Goal: Information Seeking & Learning: Find specific fact

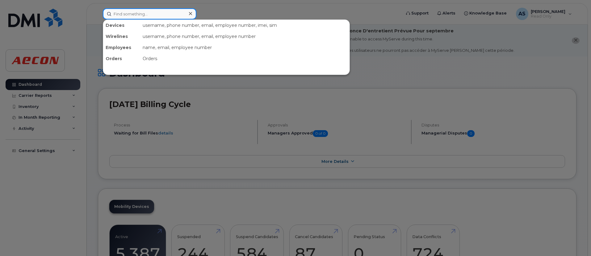
click at [167, 15] on input at bounding box center [150, 13] width 94 height 11
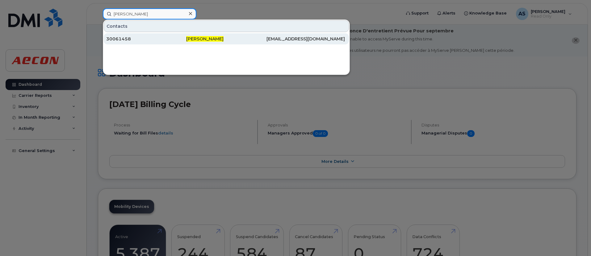
type input "adam singleton"
click at [141, 40] on div "30061458" at bounding box center [146, 39] width 80 height 6
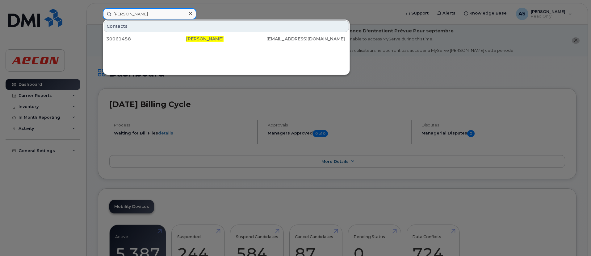
click at [151, 11] on input "adam singleton" at bounding box center [150, 13] width 94 height 11
drag, startPoint x: 145, startPoint y: 13, endPoint x: 0, endPoint y: 29, distance: 146.1
click at [98, 19] on div "adam singleton Contacts 30061458 Adam Singleton ASINGLETON@AECON.COM" at bounding box center [250, 13] width 304 height 11
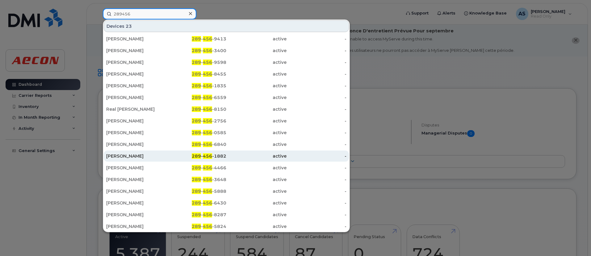
type input "289456"
drag, startPoint x: 137, startPoint y: 158, endPoint x: 221, endPoint y: 156, distance: 84.1
click at [137, 158] on div "[PERSON_NAME]" at bounding box center [136, 156] width 60 height 6
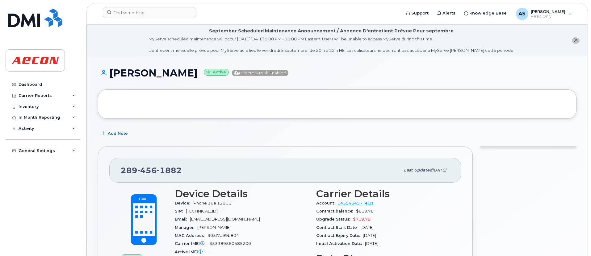
click at [362, 68] on h1 "[PERSON_NAME] Active Directory Push Enabled" at bounding box center [337, 73] width 479 height 11
drag, startPoint x: 122, startPoint y: 169, endPoint x: 211, endPoint y: 178, distance: 89.8
click at [211, 178] on div "[PHONE_NUMBER] Last updated [DATE]" at bounding box center [285, 170] width 352 height 25
click at [196, 165] on div "[PHONE_NUMBER]" at bounding box center [261, 170] width 280 height 13
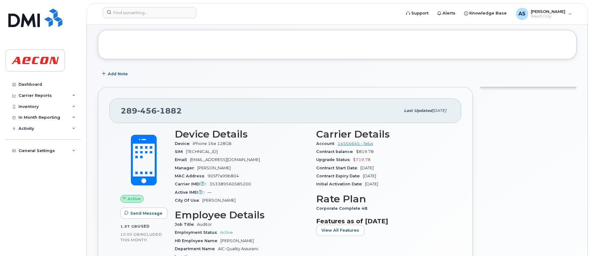
scroll to position [62, 0]
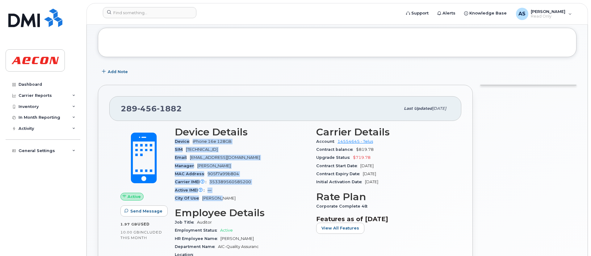
drag, startPoint x: 175, startPoint y: 143, endPoint x: 240, endPoint y: 194, distance: 83.1
click at [240, 194] on section "Device Details Device iPhone 16e 128GB SIM [TECHNICAL_ID] Email [EMAIL_ADDRESS]…" at bounding box center [242, 165] width 134 height 76
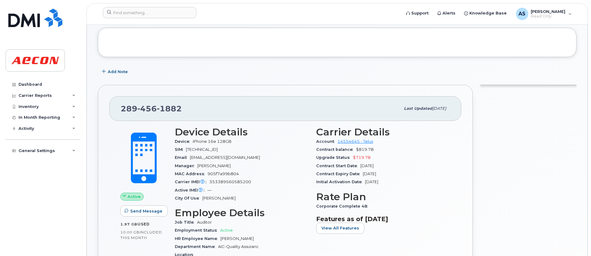
click at [309, 91] on div "[PHONE_NUMBER] Last updated [DATE] Active Send Message 1.97 GB  used 10.00 GB  …" at bounding box center [285, 245] width 375 height 320
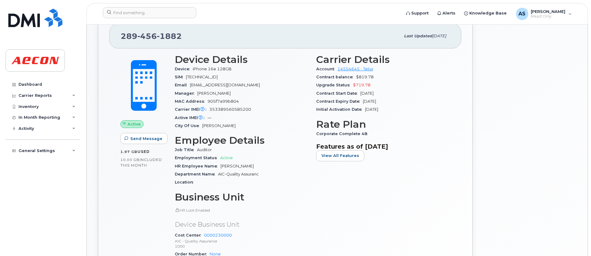
scroll to position [124, 0]
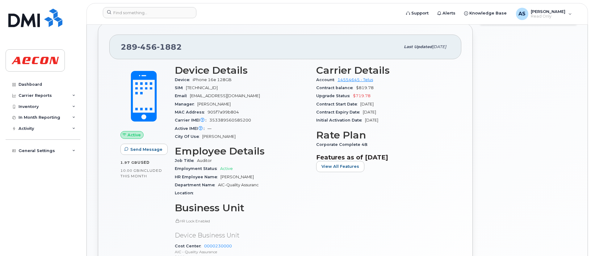
drag, startPoint x: 187, startPoint y: 89, endPoint x: 246, endPoint y: 88, distance: 58.7
click at [246, 88] on div "SIM [TECHNICAL_ID]" at bounding box center [242, 88] width 134 height 8
click at [193, 87] on span "[TECHNICAL_ID]" at bounding box center [202, 88] width 32 height 5
drag, startPoint x: 187, startPoint y: 89, endPoint x: 239, endPoint y: 88, distance: 51.9
click at [218, 88] on span "[TECHNICAL_ID]" at bounding box center [202, 88] width 32 height 5
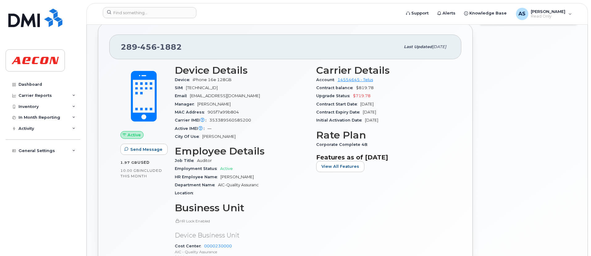
click at [218, 86] on span "[TECHNICAL_ID]" at bounding box center [202, 88] width 32 height 5
drag, startPoint x: 195, startPoint y: 89, endPoint x: 242, endPoint y: 90, distance: 47.6
click at [242, 90] on div "SIM [TECHNICAL_ID]" at bounding box center [242, 88] width 134 height 8
click at [218, 88] on span "[TECHNICAL_ID]" at bounding box center [202, 88] width 32 height 5
drag, startPoint x: 209, startPoint y: 120, endPoint x: 260, endPoint y: 119, distance: 50.7
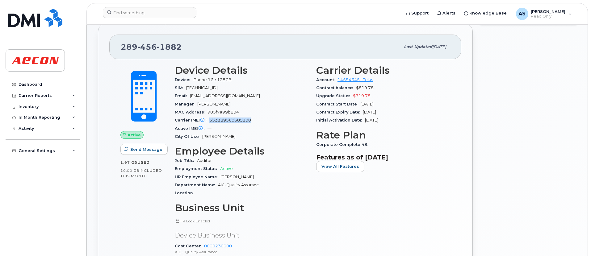
click at [260, 119] on div "Carrier IMEI Carrier IMEI is reported during the last billing cycle or change o…" at bounding box center [242, 120] width 134 height 8
click at [220, 119] on span "353389560585200" at bounding box center [230, 120] width 42 height 5
drag, startPoint x: 209, startPoint y: 120, endPoint x: 254, endPoint y: 121, distance: 44.8
click at [254, 121] on div "Carrier IMEI Carrier IMEI is reported during the last billing cycle or change o…" at bounding box center [242, 120] width 134 height 8
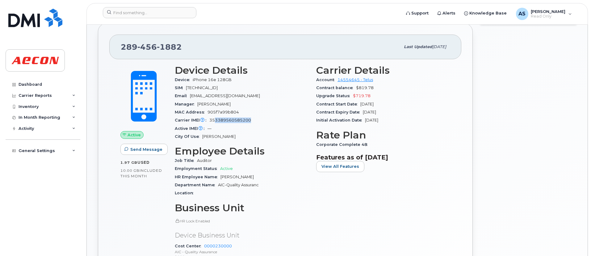
drag, startPoint x: 254, startPoint y: 121, endPoint x: 215, endPoint y: 124, distance: 39.0
click at [215, 124] on div "Carrier IMEI Carrier IMEI is reported during the last billing cycle or change o…" at bounding box center [242, 120] width 134 height 8
click at [233, 125] on div "Active IMEI Active IMEI is refreshed daily with a delay of up to 48 hours follo…" at bounding box center [242, 129] width 134 height 8
drag, startPoint x: 195, startPoint y: 86, endPoint x: 251, endPoint y: 85, distance: 56.9
click at [251, 85] on div "SIM [TECHNICAL_ID]" at bounding box center [242, 88] width 134 height 8
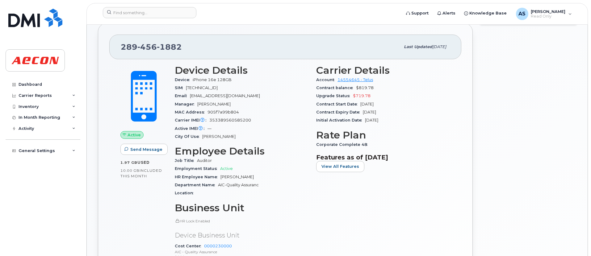
drag, startPoint x: 241, startPoint y: 113, endPoint x: 240, endPoint y: 116, distance: 3.2
click at [240, 114] on div "MAC Address 905f7a99b804" at bounding box center [242, 112] width 134 height 8
click at [237, 122] on span "353389560585200" at bounding box center [230, 120] width 42 height 5
click at [237, 121] on span "353389560585200" at bounding box center [230, 120] width 42 height 5
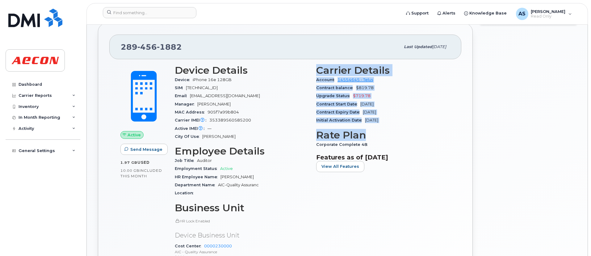
drag, startPoint x: 320, startPoint y: 69, endPoint x: 412, endPoint y: 127, distance: 109.3
click at [412, 127] on div "Carrier Details Account 14554645 - Telus Contract balance $819.78 Upgrade Statu…" at bounding box center [383, 184] width 141 height 246
click at [422, 114] on div "Contract Expiry Date [DATE]" at bounding box center [383, 112] width 134 height 8
drag, startPoint x: 365, startPoint y: 110, endPoint x: 398, endPoint y: 111, distance: 32.8
click at [398, 111] on div "Contract Expiry Date [DATE]" at bounding box center [383, 112] width 134 height 8
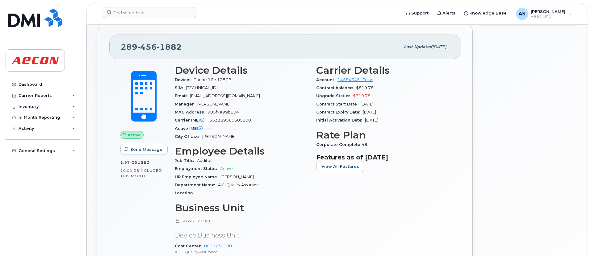
click at [396, 108] on section "Carrier Details Account 14554645 - Telus Contract balance $819.78 Upgrade Statu…" at bounding box center [383, 95] width 134 height 60
drag, startPoint x: 362, startPoint y: 107, endPoint x: 393, endPoint y: 105, distance: 31.3
click at [393, 105] on div "Contract Start Date [DATE]" at bounding box center [383, 104] width 134 height 8
click at [405, 116] on div "Contract Expiry Date [DATE]" at bounding box center [383, 112] width 134 height 8
drag, startPoint x: 362, startPoint y: 112, endPoint x: 398, endPoint y: 113, distance: 36.2
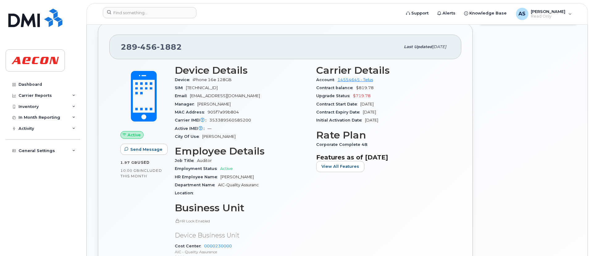
click at [398, 113] on div "Contract Expiry Date [DATE]" at bounding box center [383, 112] width 134 height 8
click at [397, 113] on div "Contract Expiry Date [DATE]" at bounding box center [383, 112] width 134 height 8
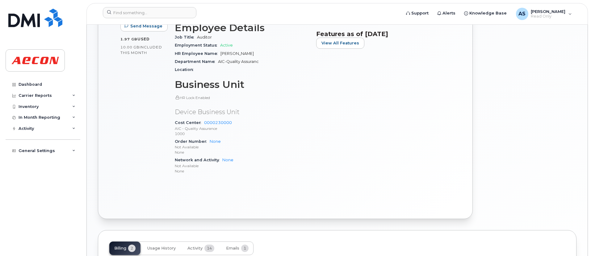
scroll to position [154, 0]
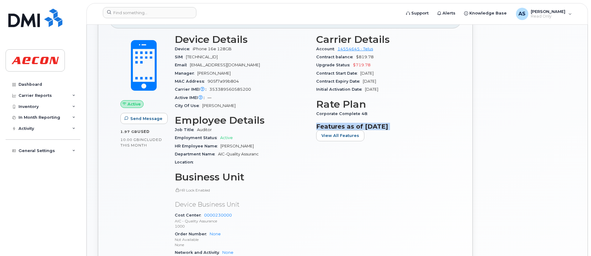
drag, startPoint x: 315, startPoint y: 126, endPoint x: 448, endPoint y: 131, distance: 132.3
click at [448, 131] on div "Carrier Details Account 14554645 - Telus Contract balance $819.78 Upgrade Statu…" at bounding box center [383, 153] width 141 height 246
click at [353, 136] on span "View All Features" at bounding box center [341, 136] width 38 height 6
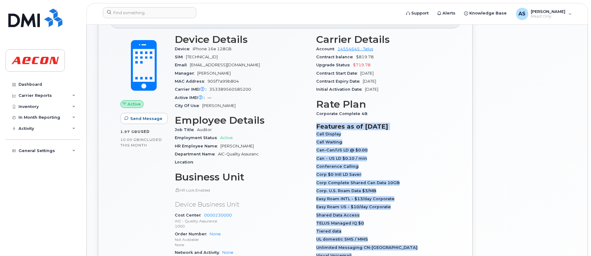
click at [374, 144] on div "Call Waiting" at bounding box center [383, 142] width 134 height 8
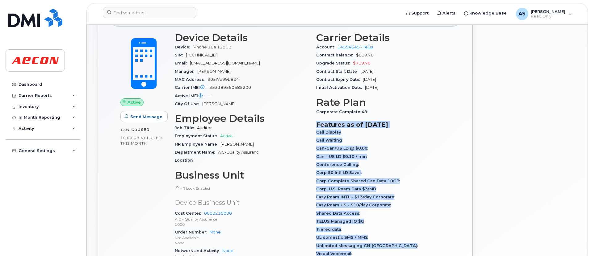
scroll to position [216, 0]
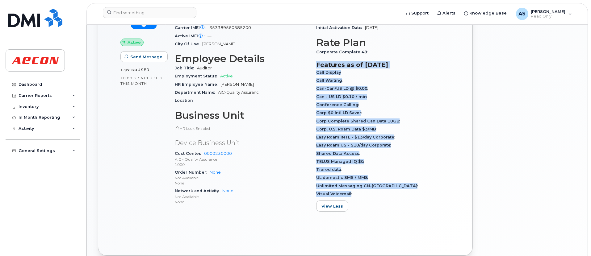
click at [425, 161] on div "TELUS Managed IQ $0" at bounding box center [383, 162] width 134 height 8
drag, startPoint x: 317, startPoint y: 76, endPoint x: 427, endPoint y: 188, distance: 157.1
click at [427, 188] on div "Call Display Call Waiting Can-Can/US LD @ $0.00 Can - US LD $0.10 / min Confere…" at bounding box center [383, 134] width 134 height 130
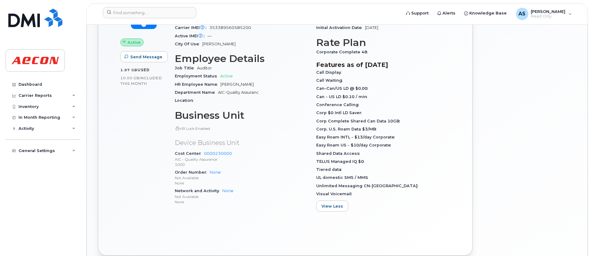
click at [406, 220] on div "Carrier Details Account 14554645 - Telus Contract balance $819.78 Upgrade Statu…" at bounding box center [383, 94] width 141 height 252
drag, startPoint x: 322, startPoint y: 138, endPoint x: 393, endPoint y: 135, distance: 70.8
click at [390, 135] on div "Easy Roam INTL - $13/day Corporate" at bounding box center [383, 137] width 134 height 8
click at [395, 135] on div "Easy Roam INTL - $13/day Corporate" at bounding box center [383, 137] width 134 height 8
drag, startPoint x: 320, startPoint y: 145, endPoint x: 394, endPoint y: 148, distance: 73.9
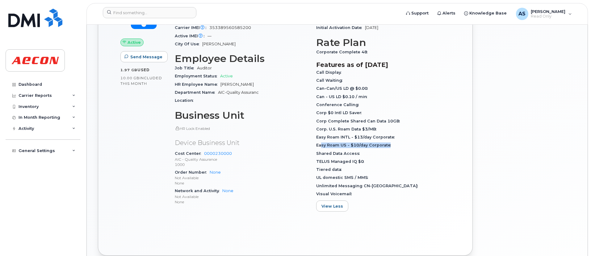
click at [394, 148] on div "Easy Roam US - $10/day Corporate" at bounding box center [383, 145] width 134 height 8
click at [390, 170] on div "Tiered data" at bounding box center [383, 170] width 134 height 8
drag, startPoint x: 314, startPoint y: 168, endPoint x: 361, endPoint y: 168, distance: 47.6
click at [361, 168] on div "Carrier Details Account 14554645 - Telus Contract balance $819.78 Upgrade Statu…" at bounding box center [383, 94] width 141 height 252
click at [373, 168] on div "Tiered data" at bounding box center [383, 170] width 134 height 8
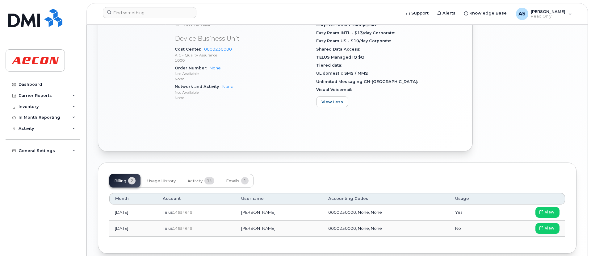
scroll to position [349, 0]
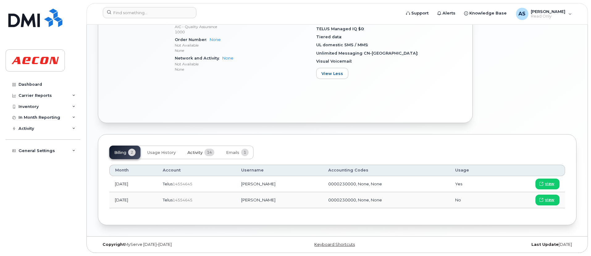
click at [197, 154] on span "Activity" at bounding box center [195, 152] width 15 height 5
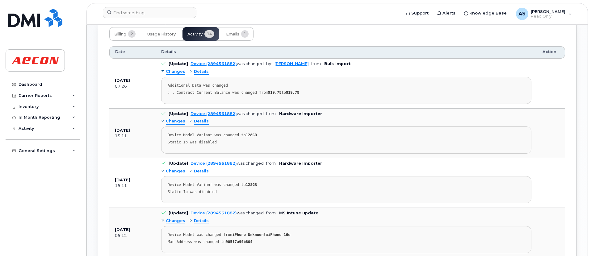
scroll to position [442, 0]
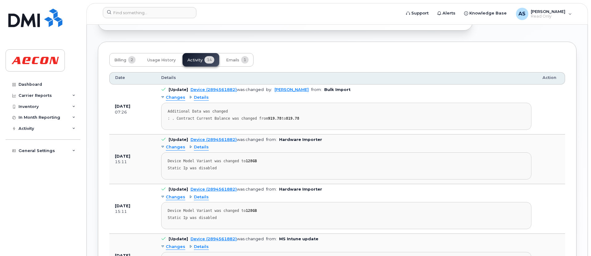
click at [132, 121] on td "[DATE] 07:26" at bounding box center [132, 110] width 46 height 50
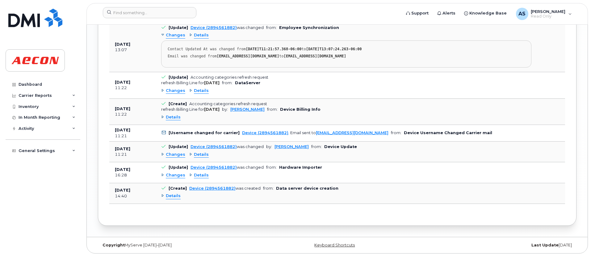
scroll to position [846, 0]
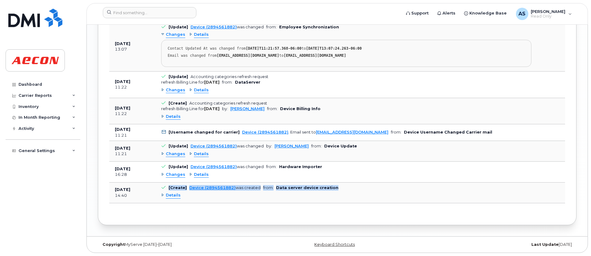
drag, startPoint x: 156, startPoint y: 186, endPoint x: 205, endPoint y: 127, distance: 76.1
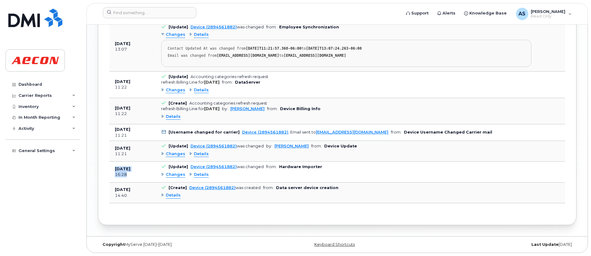
drag, startPoint x: 164, startPoint y: 163, endPoint x: 234, endPoint y: 155, distance: 70.5
click at [383, 178] on div "Changes Details" at bounding box center [346, 175] width 370 height 10
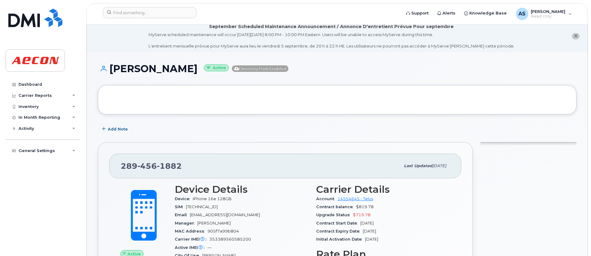
scroll to position [0, 0]
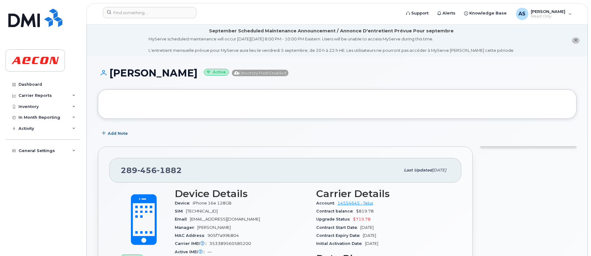
click at [432, 72] on h1 "[PERSON_NAME] Active Directory Push Enabled" at bounding box center [337, 73] width 479 height 11
click at [443, 69] on h1 "[PERSON_NAME] Active Directory Push Enabled" at bounding box center [337, 73] width 479 height 11
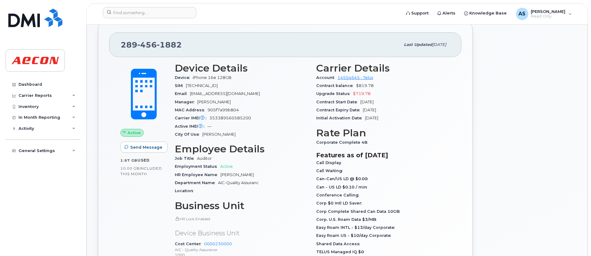
scroll to position [93, 0]
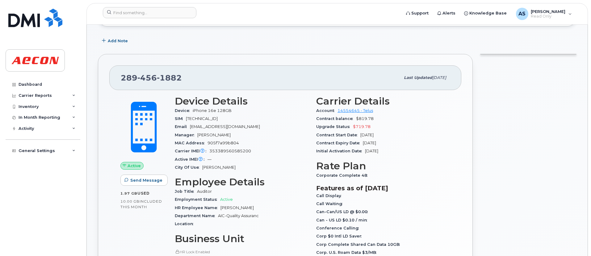
drag, startPoint x: 319, startPoint y: 112, endPoint x: 405, endPoint y: 153, distance: 94.9
click at [405, 153] on section "Carrier Details Account 14554645 - Telus Contract balance $819.78 Upgrade Statu…" at bounding box center [383, 126] width 134 height 60
click at [396, 140] on div "Contract Expiry Date [DATE]" at bounding box center [383, 143] width 134 height 8
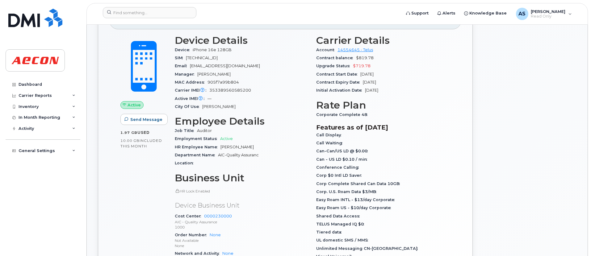
scroll to position [124, 0]
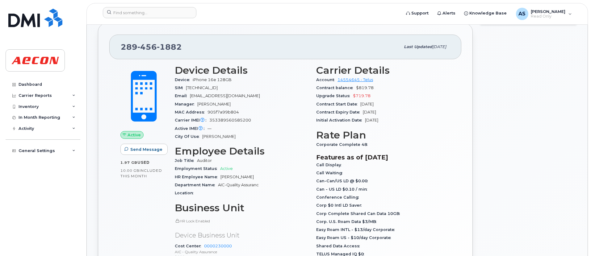
click at [487, 120] on div at bounding box center [529, 185] width 104 height 333
click at [38, 194] on div "Dashboard Carrier Reports Monthly Billing Data Daily Data Pooling Data Behavior…" at bounding box center [44, 163] width 76 height 168
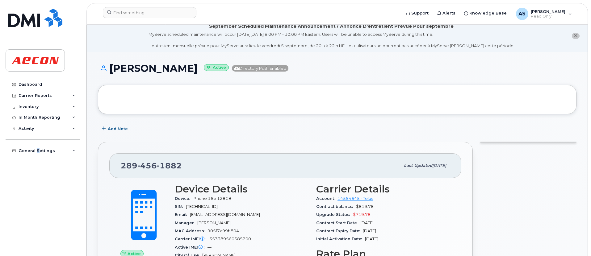
scroll to position [62, 0]
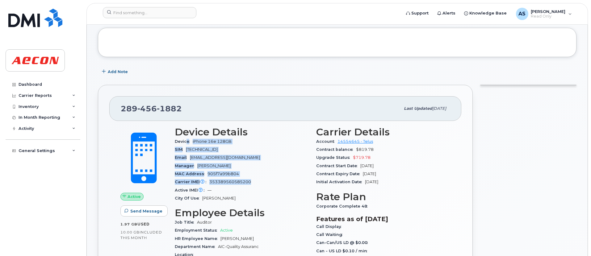
drag, startPoint x: 187, startPoint y: 145, endPoint x: 258, endPoint y: 184, distance: 81.0
click at [258, 184] on section "Device Details Device iPhone 16e 128GB SIM [TECHNICAL_ID] Email [EMAIL_ADDRESS]…" at bounding box center [242, 165] width 134 height 76
click at [251, 186] on div "Carrier IMEI Carrier IMEI is reported during the last billing cycle or change o…" at bounding box center [242, 182] width 134 height 8
drag, startPoint x: 253, startPoint y: 183, endPoint x: 186, endPoint y: 150, distance: 74.7
click at [186, 150] on section "Device Details Device iPhone 16e 128GB SIM [TECHNICAL_ID] Email [EMAIL_ADDRESS]…" at bounding box center [242, 165] width 134 height 76
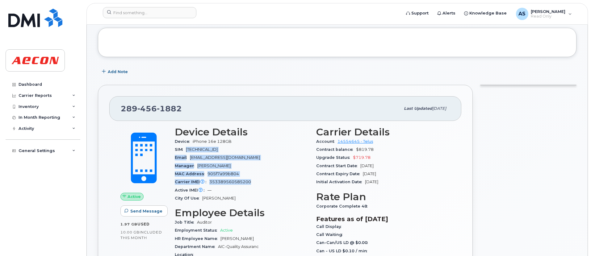
click at [186, 150] on span "SIM" at bounding box center [180, 149] width 11 height 5
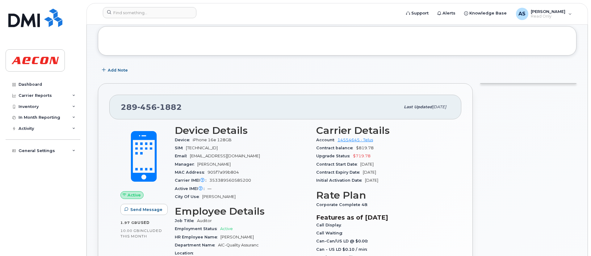
scroll to position [31, 0]
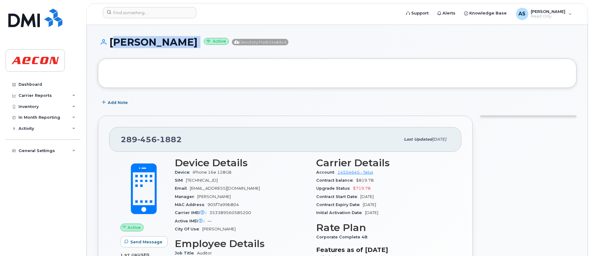
drag, startPoint x: 112, startPoint y: 44, endPoint x: 205, endPoint y: 40, distance: 92.5
click at [205, 40] on h1 "[PERSON_NAME] Active Directory Push Enabled" at bounding box center [337, 42] width 479 height 11
click at [227, 102] on div "Add Note" at bounding box center [337, 102] width 479 height 11
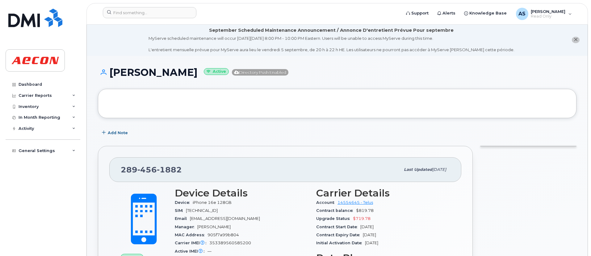
scroll to position [0, 0]
drag, startPoint x: 112, startPoint y: 77, endPoint x: 206, endPoint y: 74, distance: 94.3
click at [206, 74] on h1 "[PERSON_NAME] Active Directory Push Enabled" at bounding box center [337, 73] width 479 height 11
click at [179, 84] on div "[PERSON_NAME] Active Directory Push Enabled" at bounding box center [337, 79] width 479 height 22
